Goal: Information Seeking & Learning: Learn about a topic

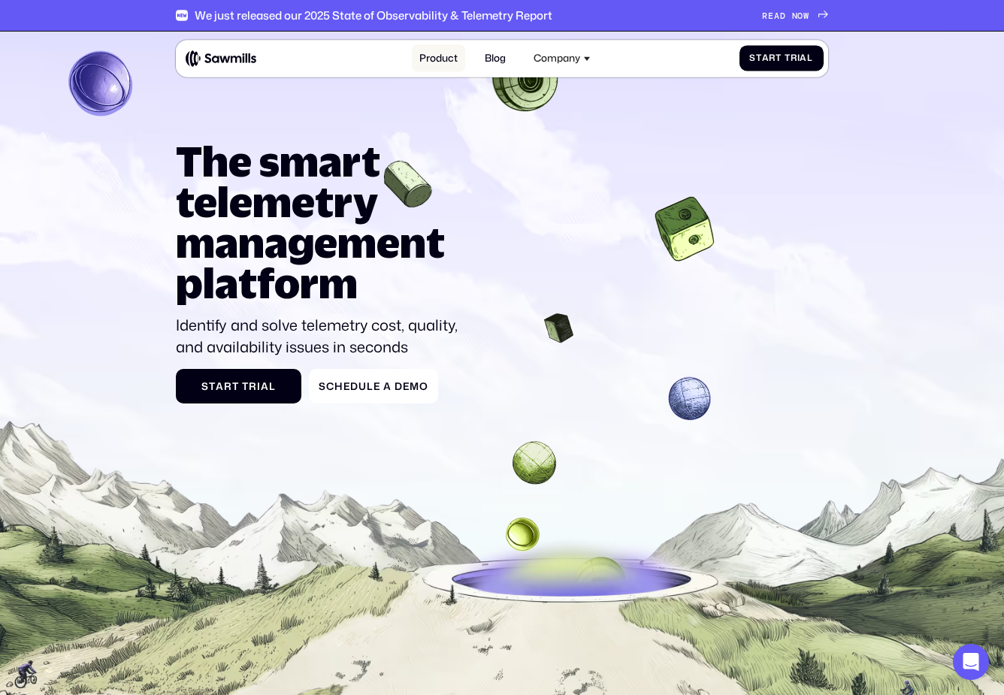
click at [452, 58] on link "Product" at bounding box center [438, 58] width 53 height 27
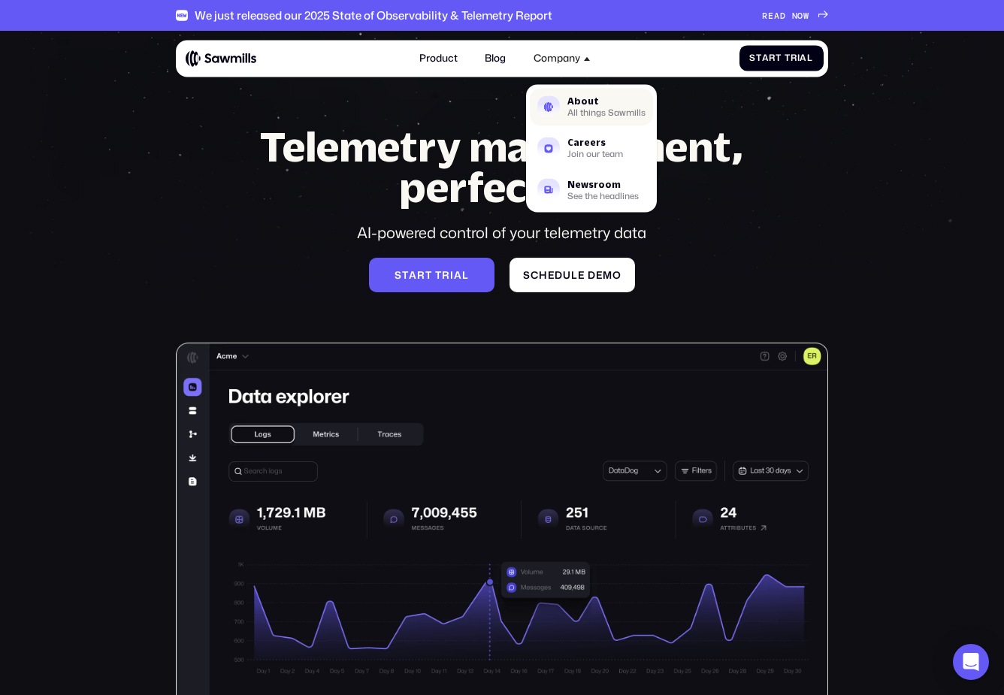
click at [567, 109] on link "About All things Sawmills" at bounding box center [591, 108] width 123 height 38
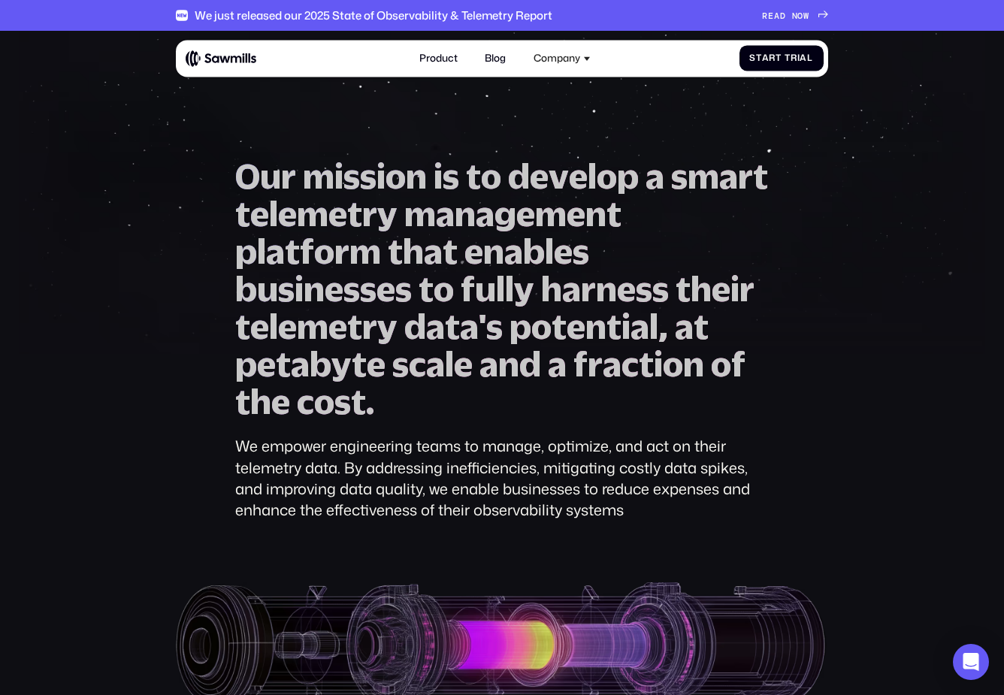
click at [227, 71] on div "Product Blog Company About All things Sawmills Careers Join our team Newsroom S…" at bounding box center [504, 58] width 637 height 27
click at [224, 59] on img at bounding box center [221, 58] width 71 height 17
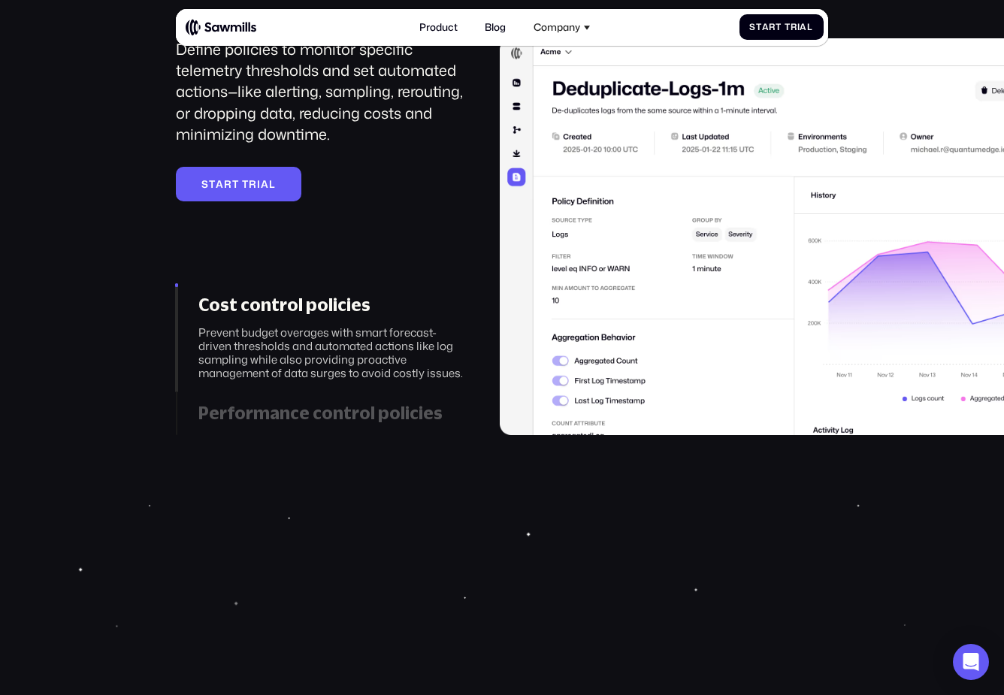
scroll to position [2032, 0]
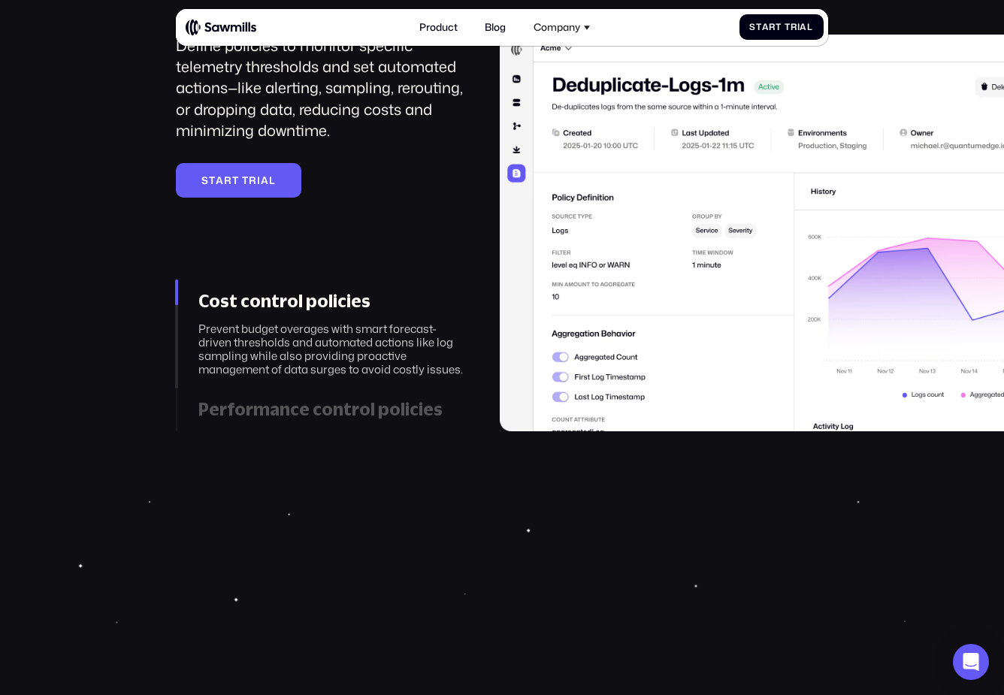
click at [362, 420] on div "Performance control policies" at bounding box center [331, 409] width 266 height 21
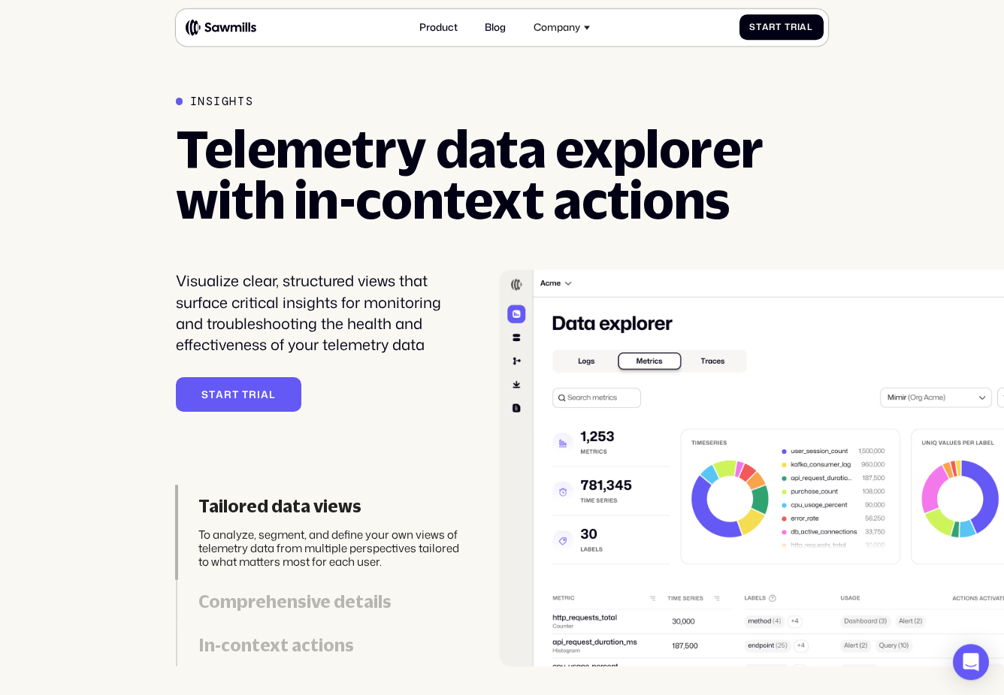
scroll to position [2862, 0]
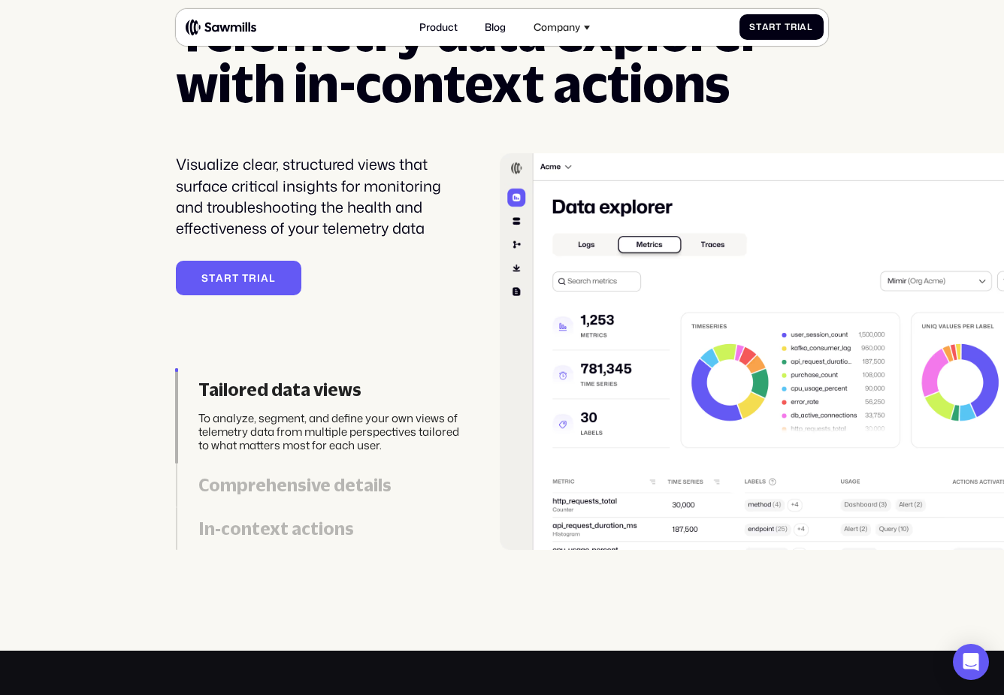
click at [272, 496] on div "Comprehensive details" at bounding box center [331, 485] width 266 height 21
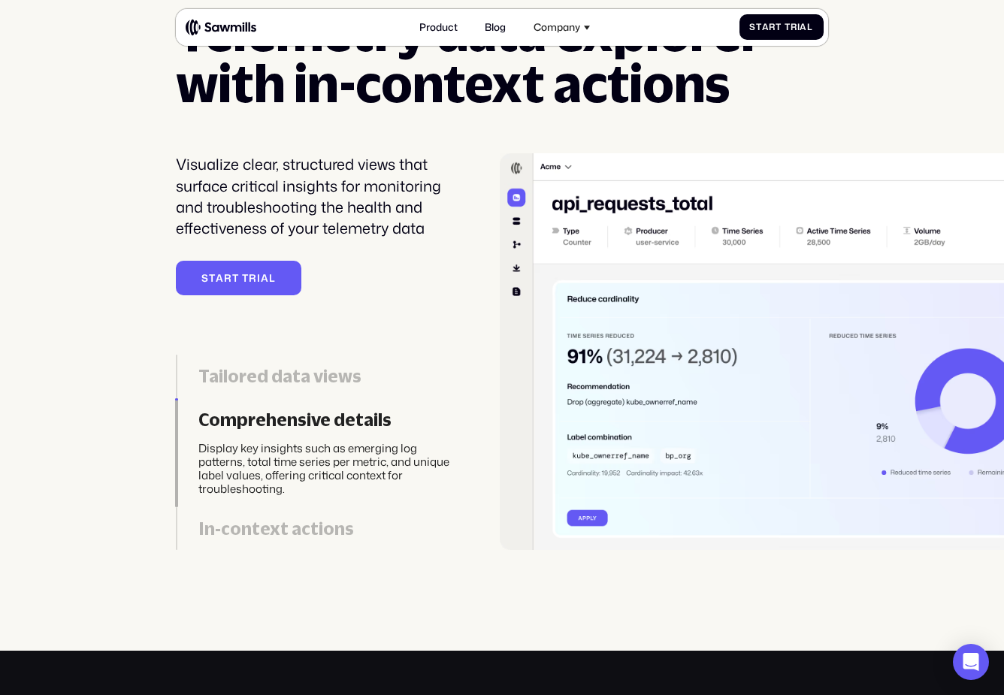
click at [274, 540] on div "In-context actions" at bounding box center [331, 529] width 266 height 21
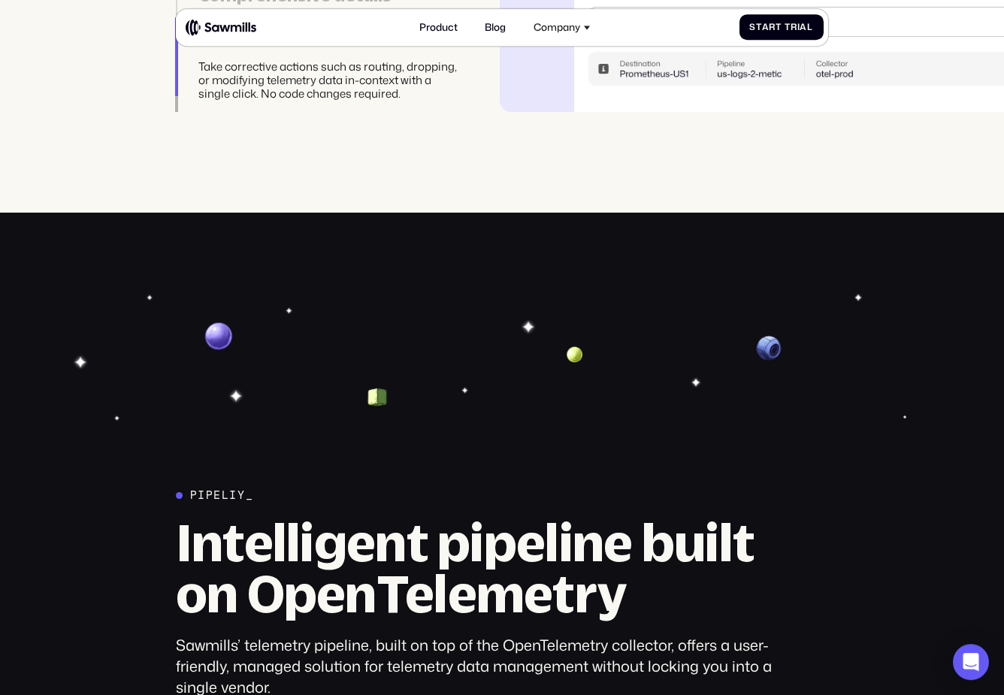
scroll to position [3524, 0]
